Goal: Task Accomplishment & Management: Use online tool/utility

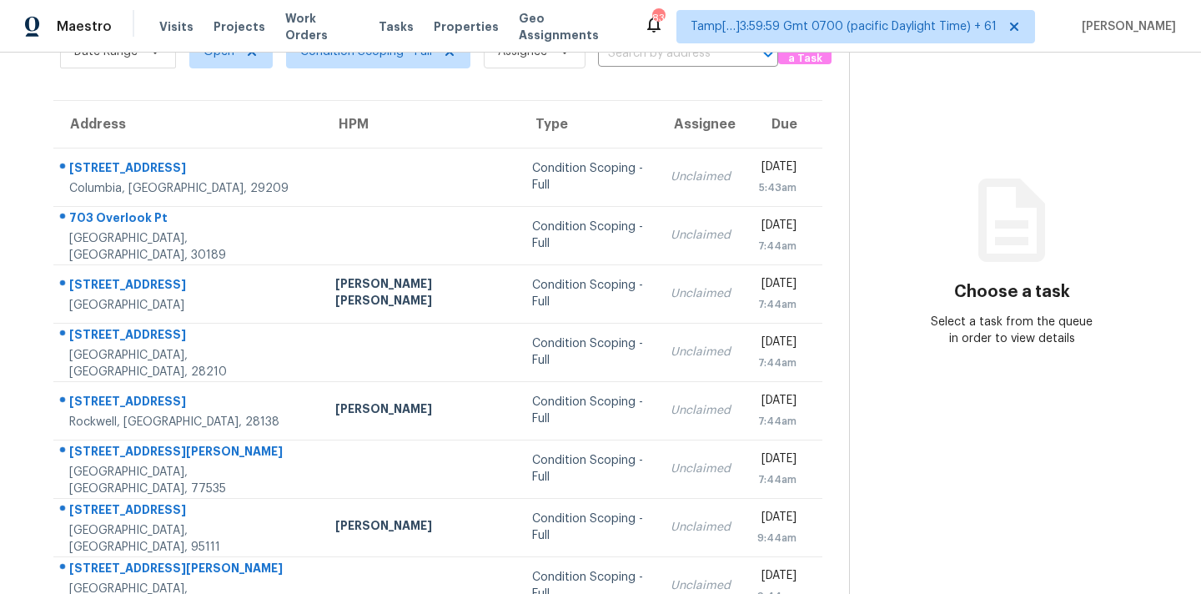
scroll to position [274, 0]
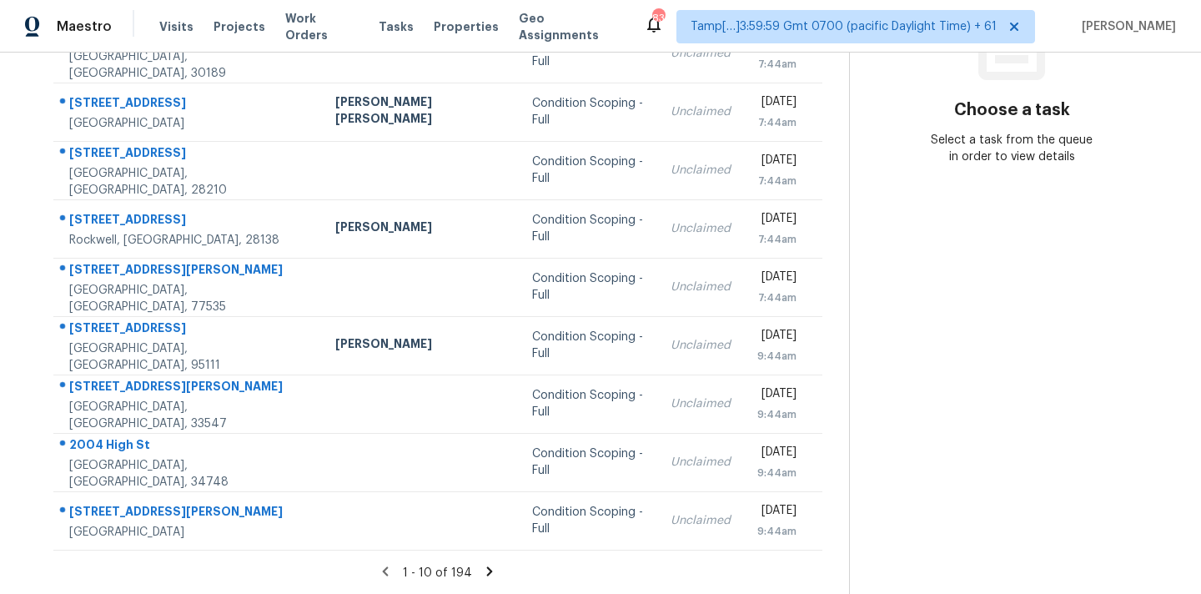
click at [487, 568] on icon at bounding box center [490, 570] width 6 height 9
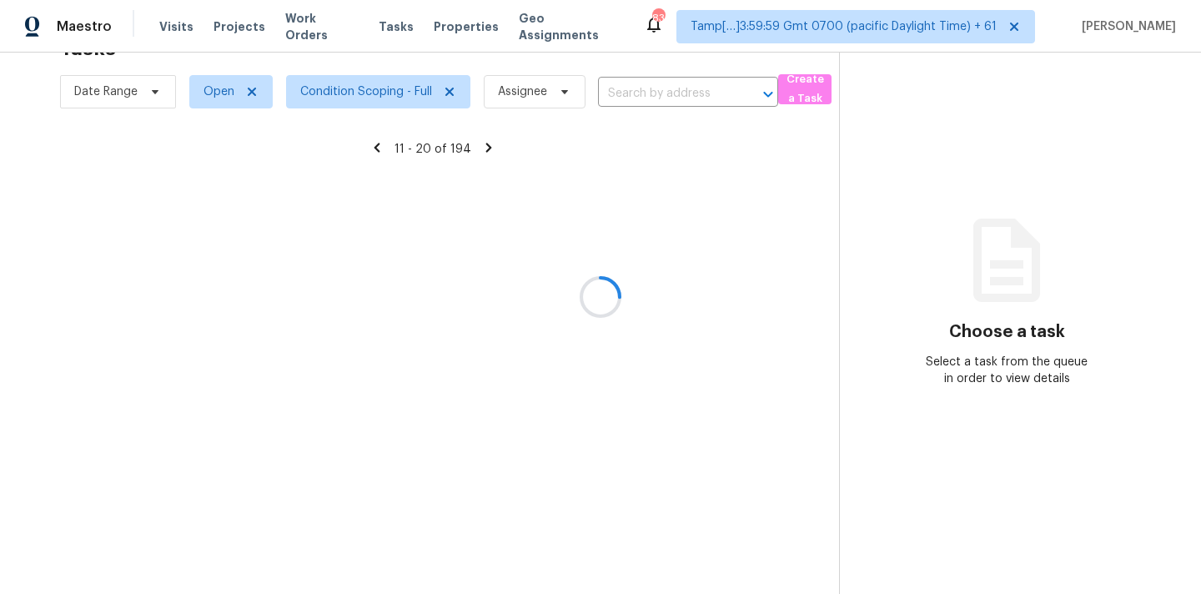
scroll to position [53, 0]
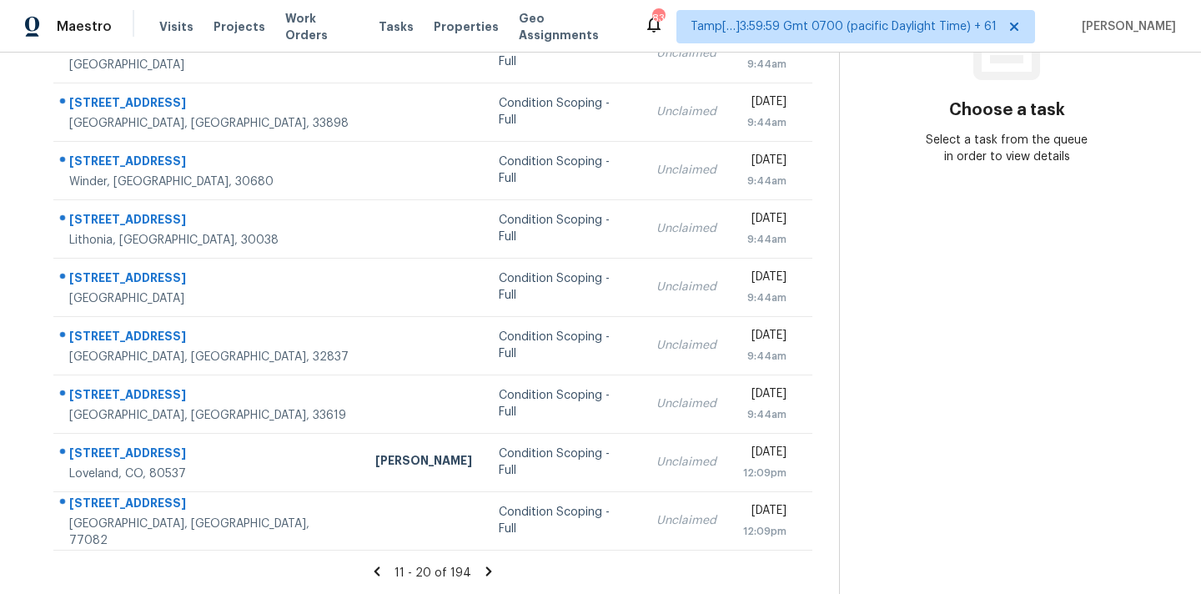
click at [481, 568] on icon at bounding box center [488, 571] width 15 height 15
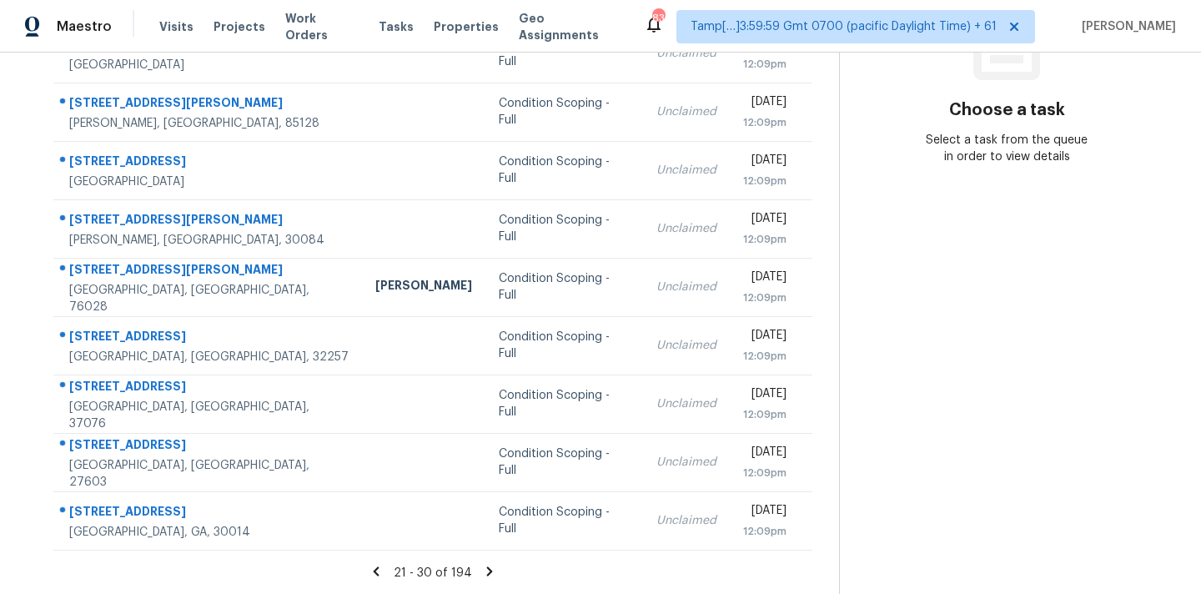
click at [482, 568] on icon at bounding box center [489, 571] width 15 height 15
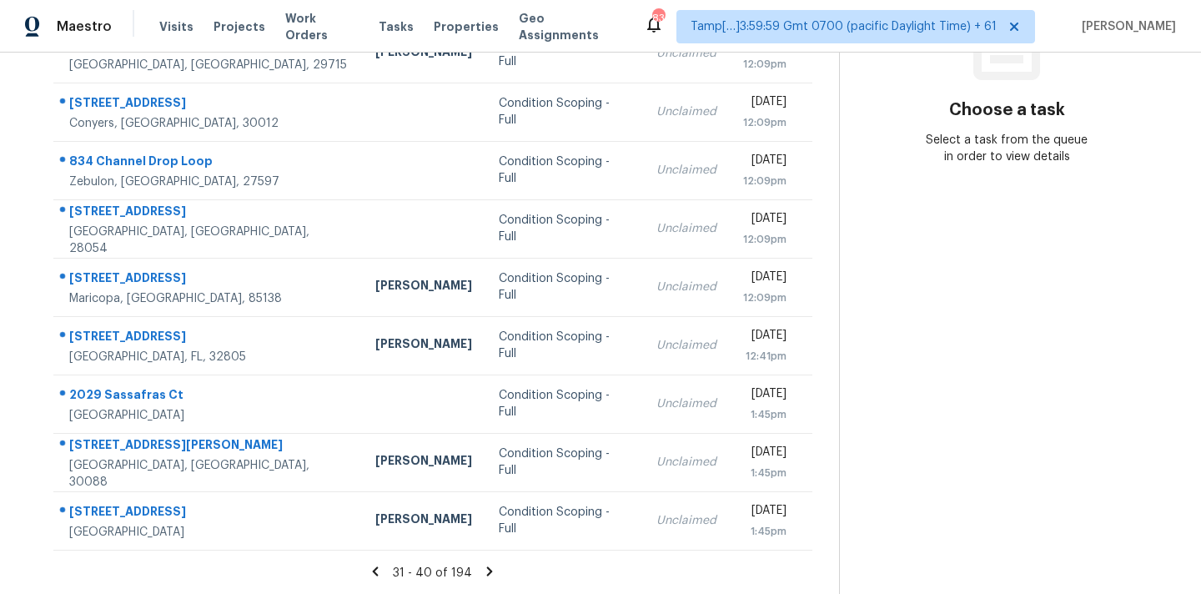
click at [482, 568] on icon at bounding box center [489, 571] width 15 height 15
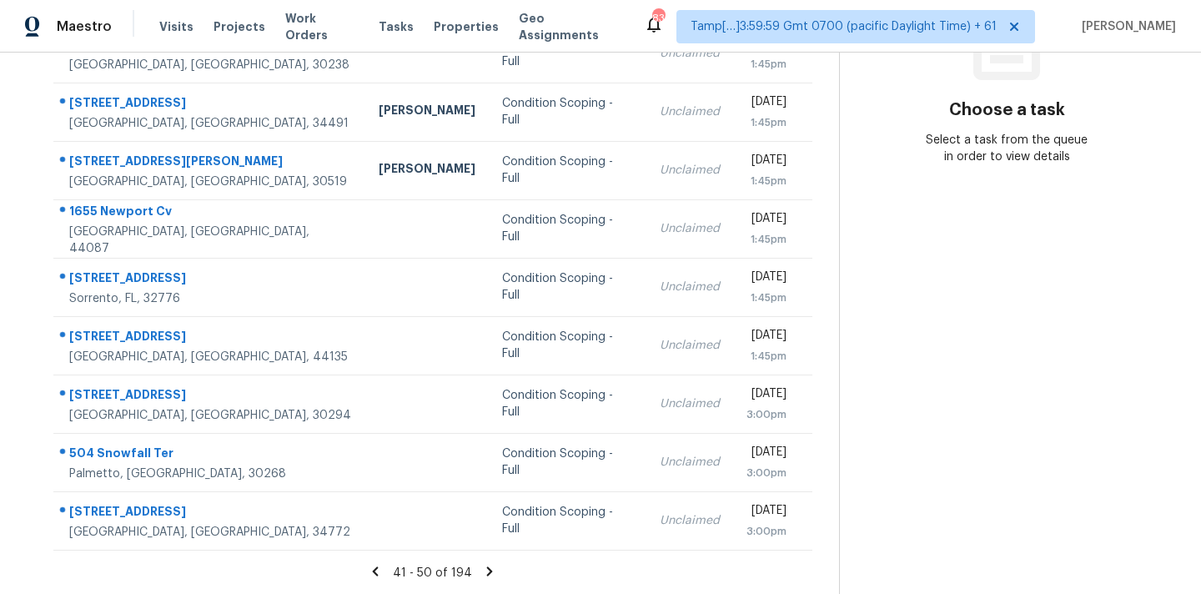
click at [482, 568] on icon at bounding box center [489, 571] width 15 height 15
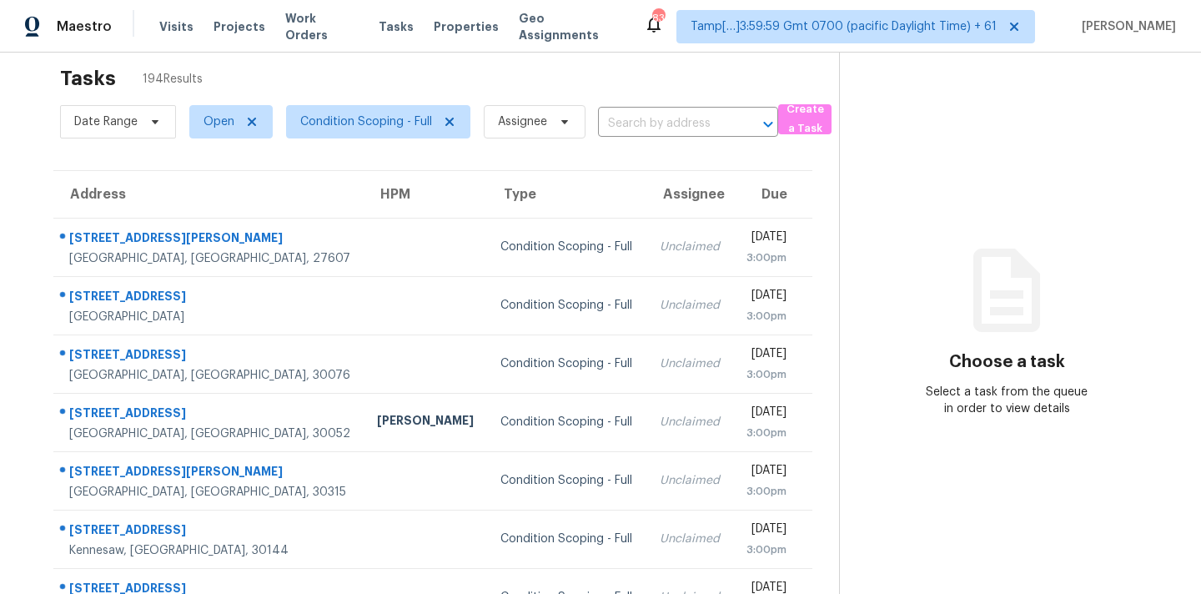
scroll to position [0, 0]
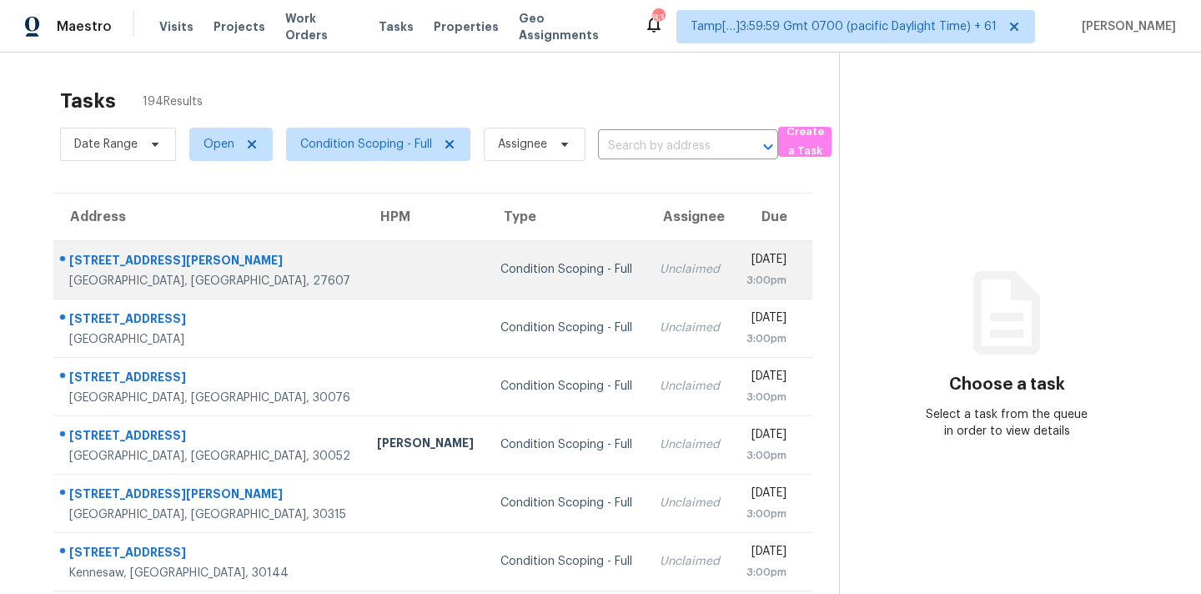
click at [487, 278] on td "Condition Scoping - Full" at bounding box center [566, 269] width 158 height 58
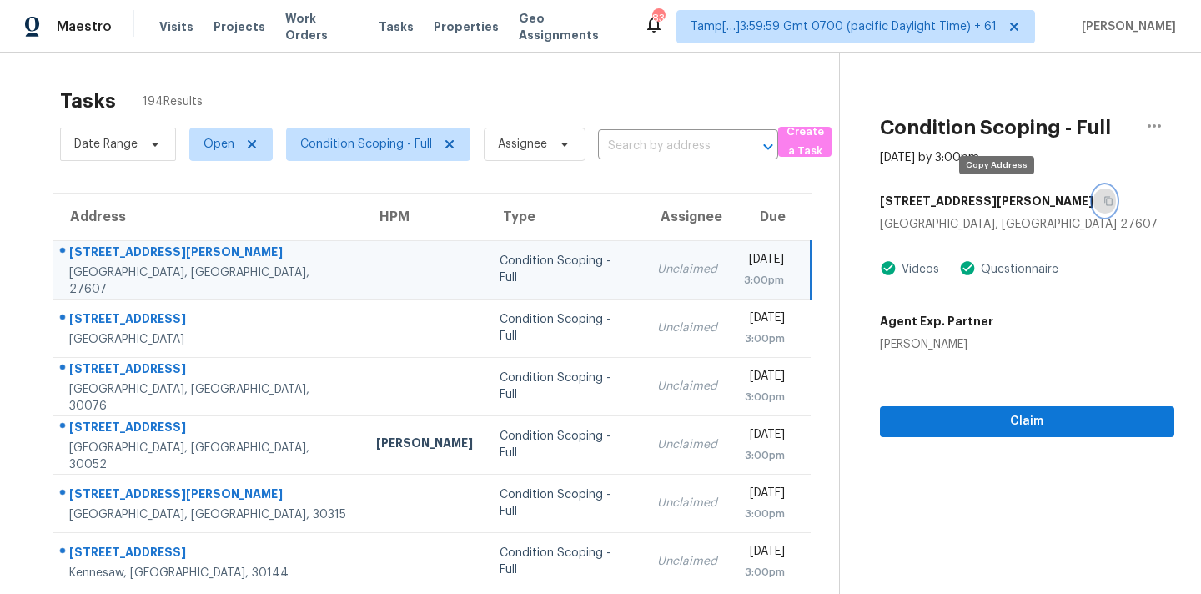
click at [1104, 202] on icon "button" at bounding box center [1109, 201] width 10 height 10
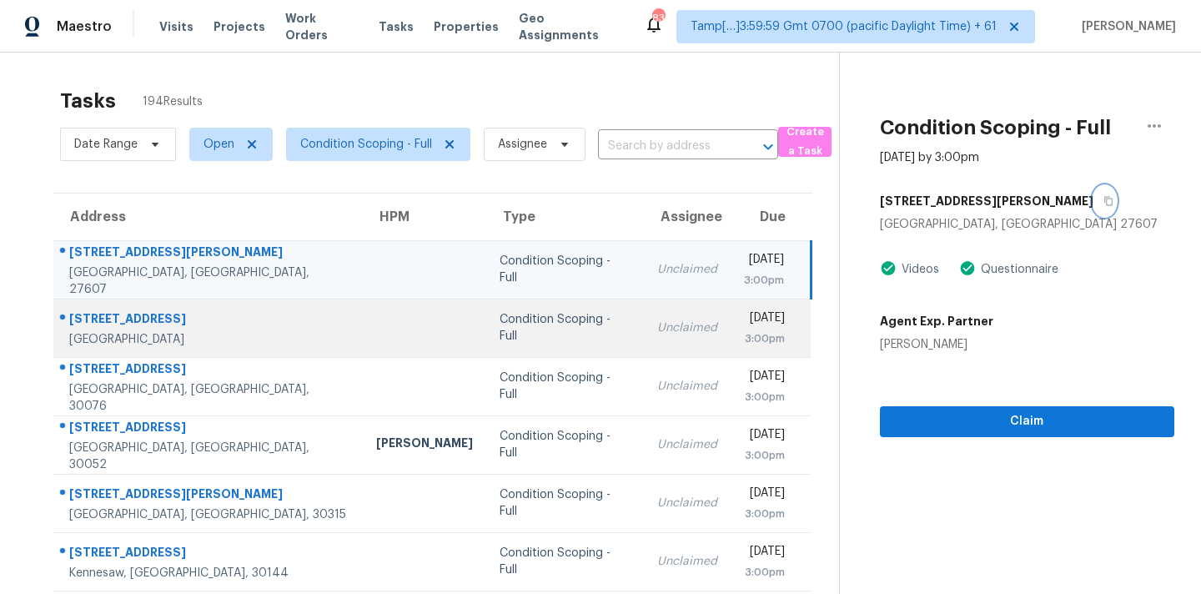
scroll to position [274, 0]
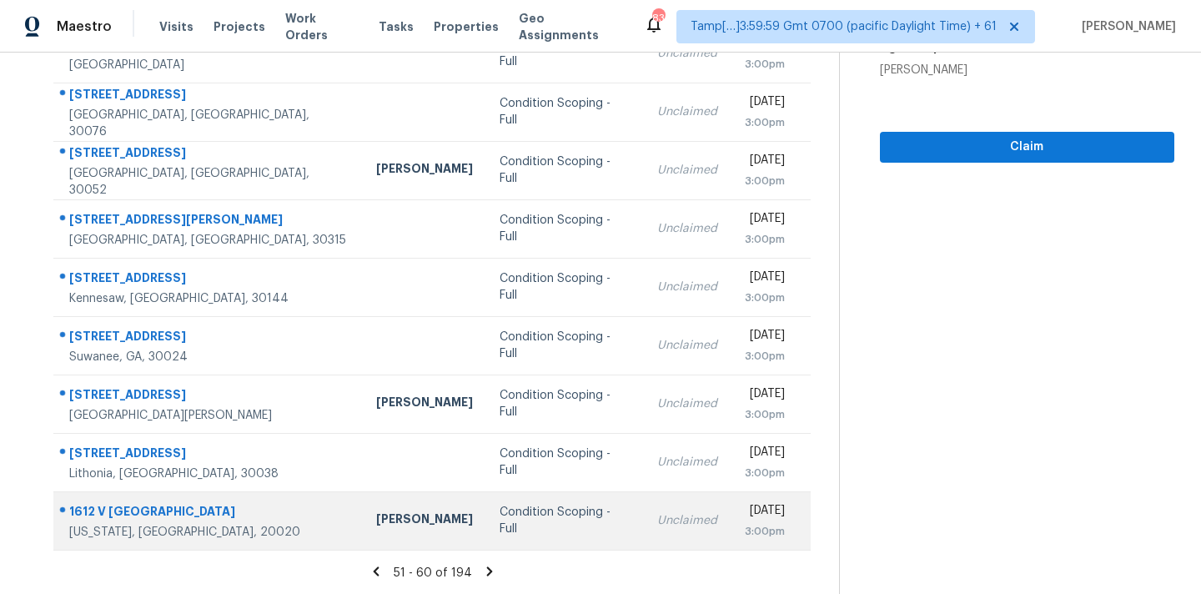
click at [500, 528] on div "Condition Scoping - Full" at bounding box center [565, 520] width 131 height 33
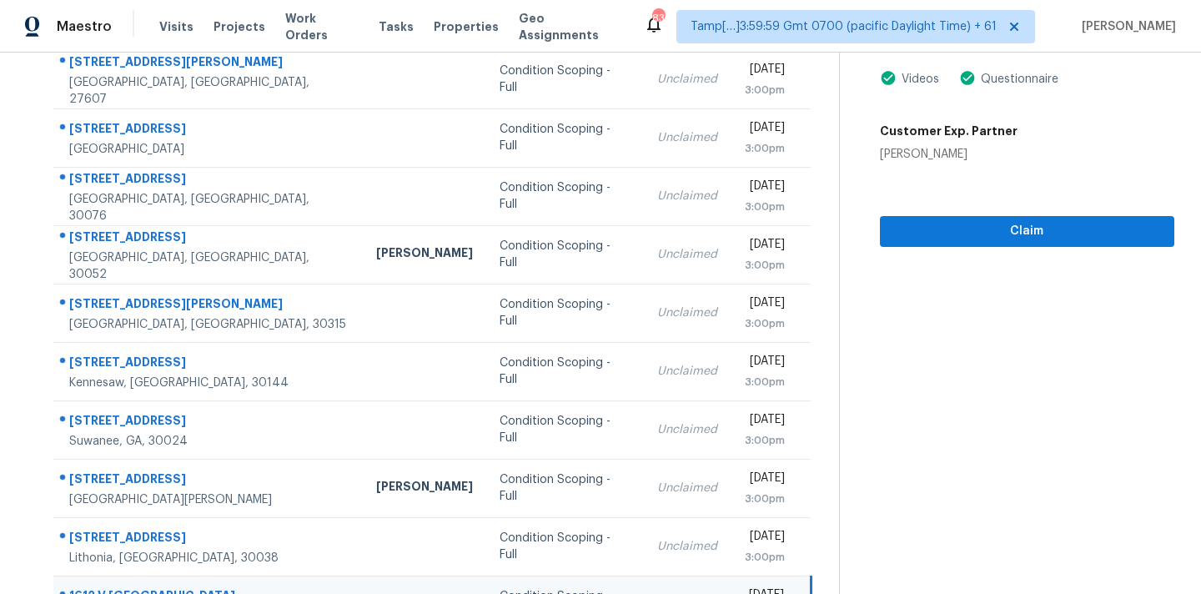
scroll to position [53, 0]
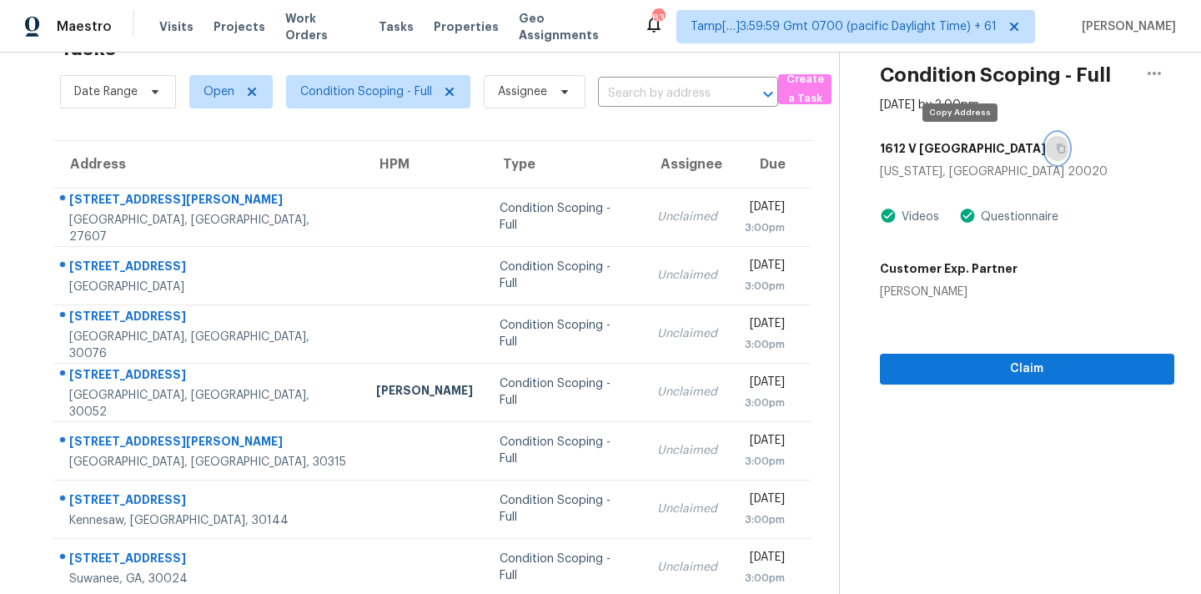
click at [1057, 148] on icon "button" at bounding box center [1061, 148] width 8 height 9
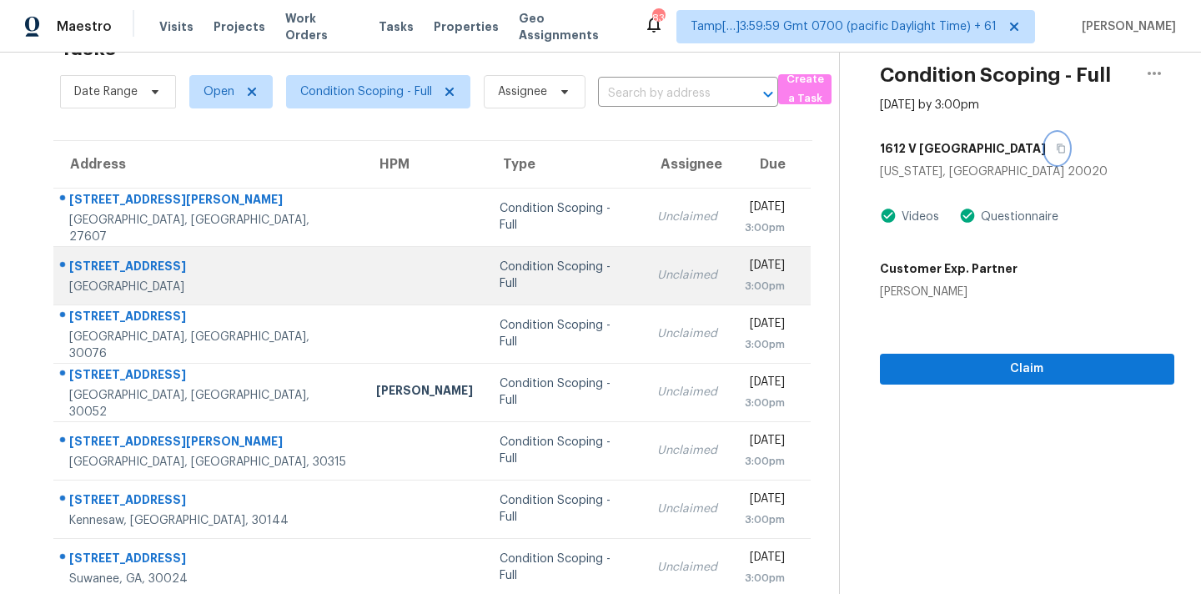
scroll to position [274, 0]
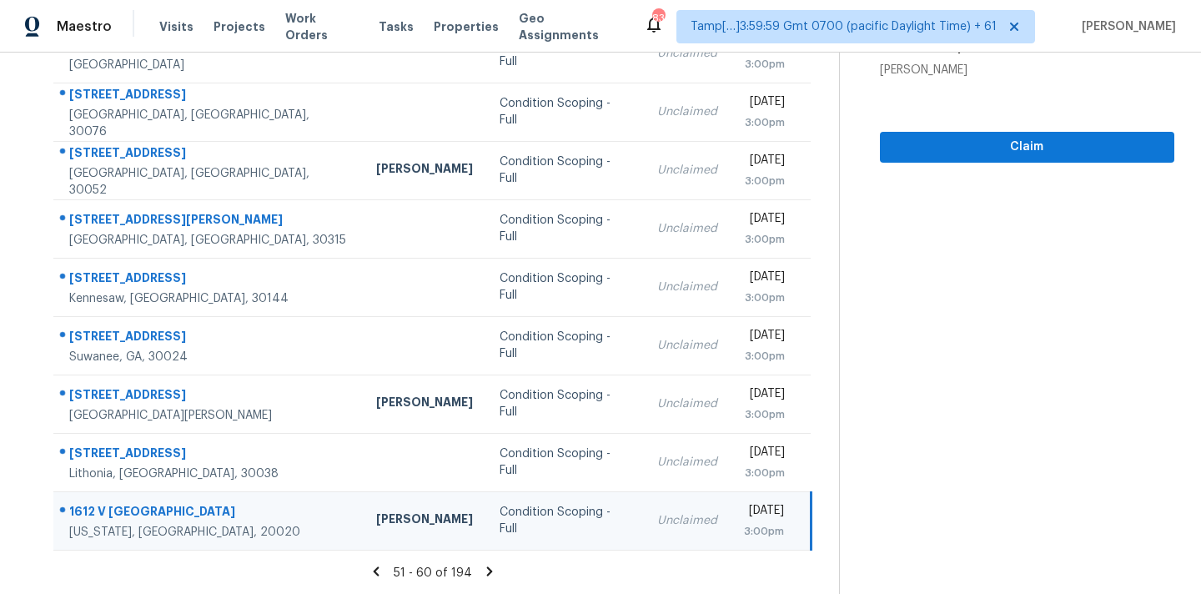
click at [483, 571] on icon at bounding box center [489, 571] width 15 height 15
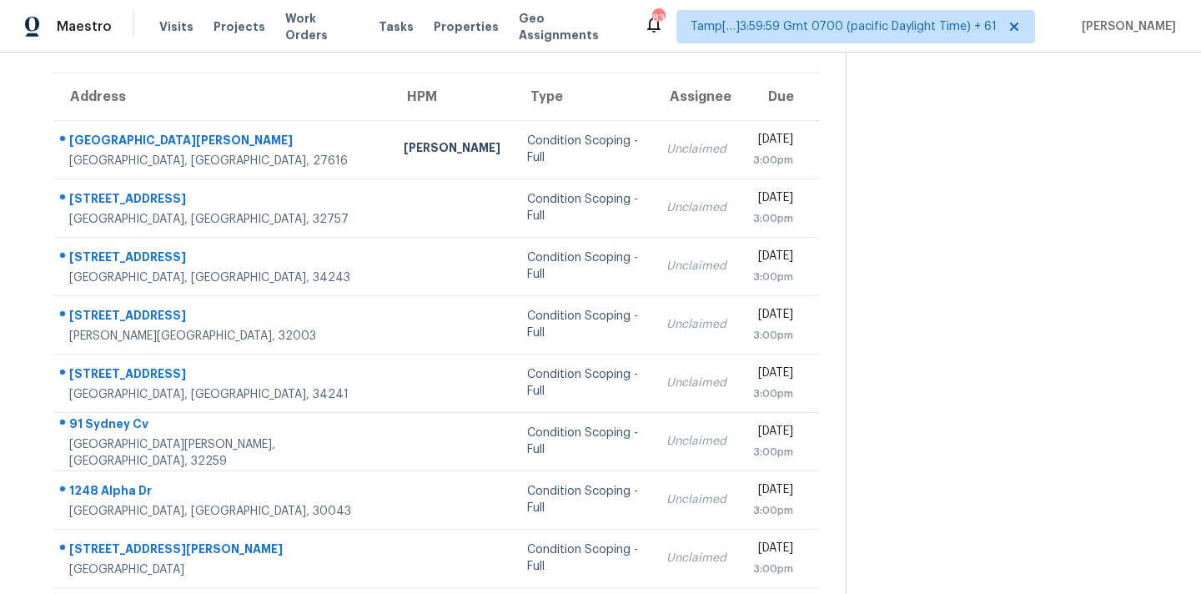
scroll to position [73, 0]
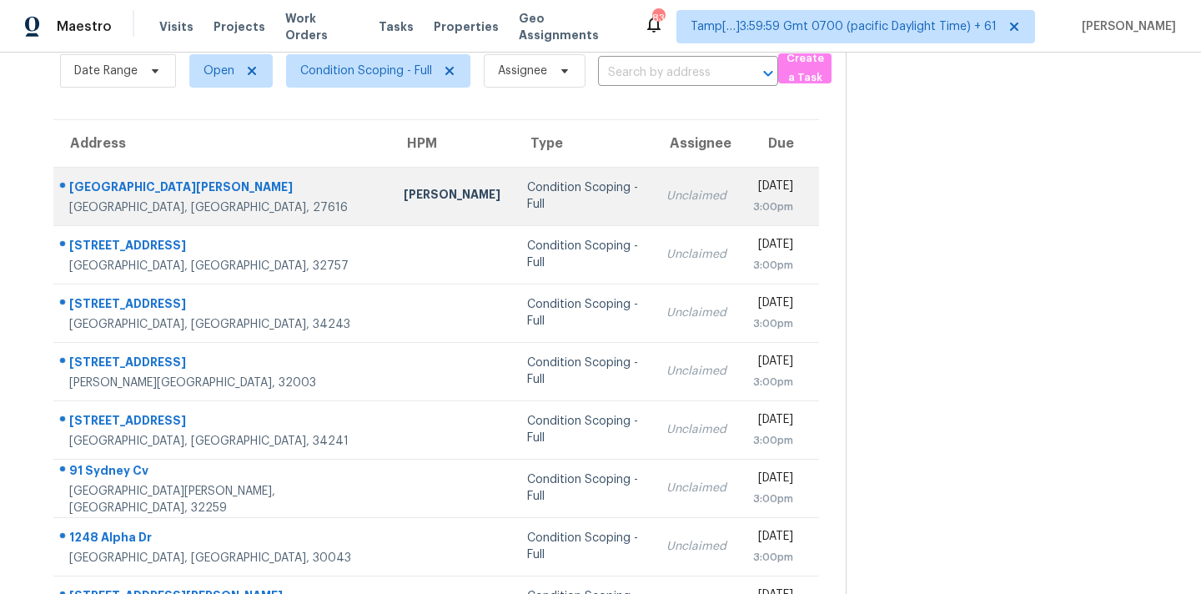
click at [527, 198] on div "Condition Scoping - Full" at bounding box center [583, 195] width 113 height 33
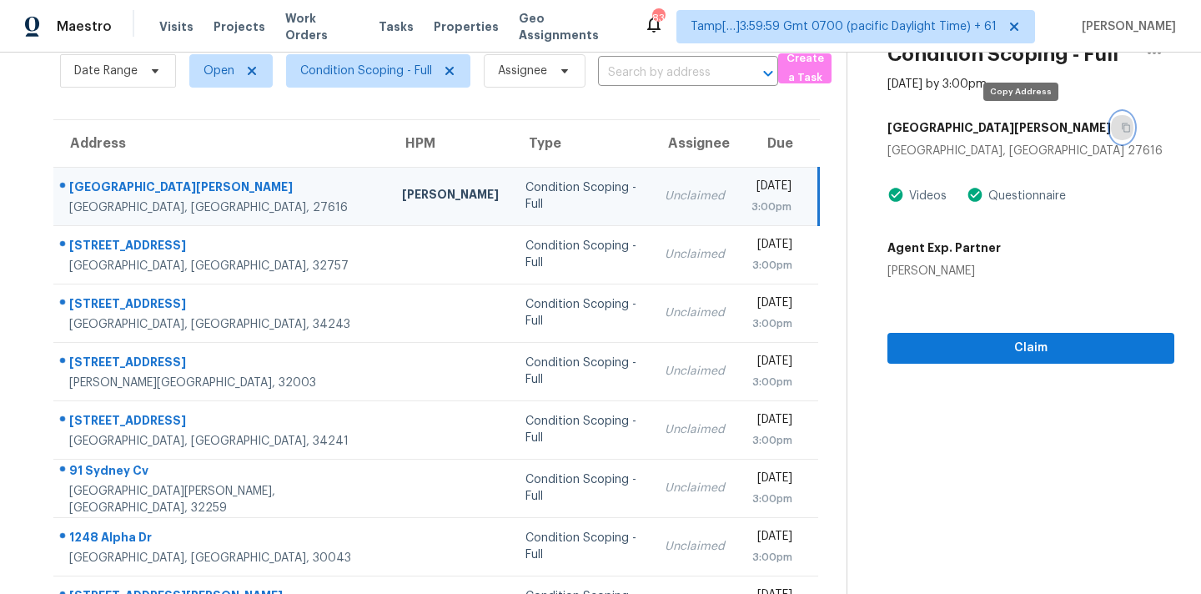
click at [1122, 130] on icon "button" at bounding box center [1126, 127] width 8 height 9
